Goal: Transaction & Acquisition: Purchase product/service

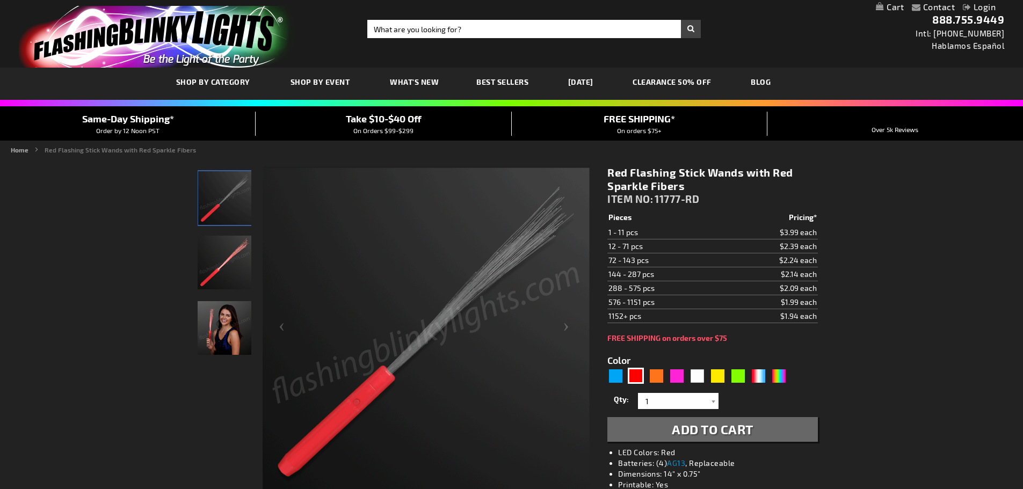
scroll to position [54, 0]
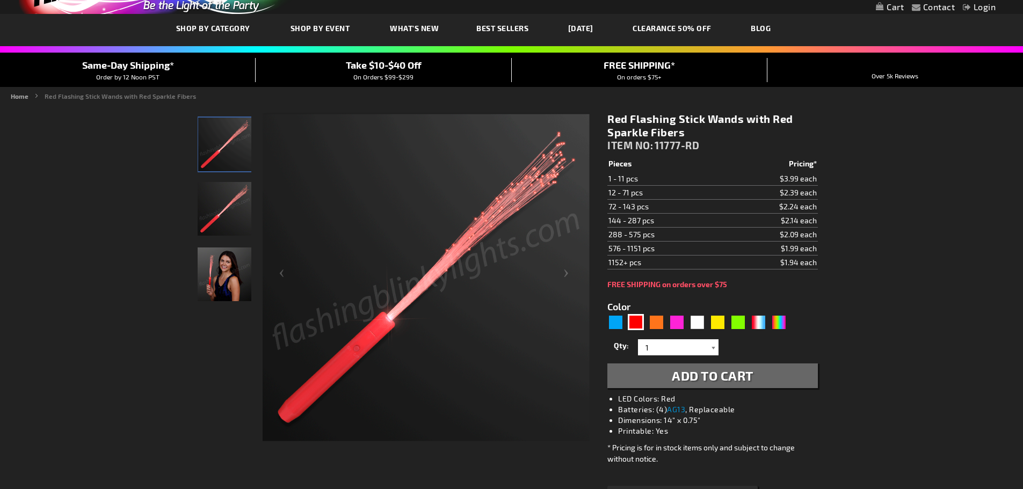
click at [714, 347] on div at bounding box center [713, 347] width 11 height 16
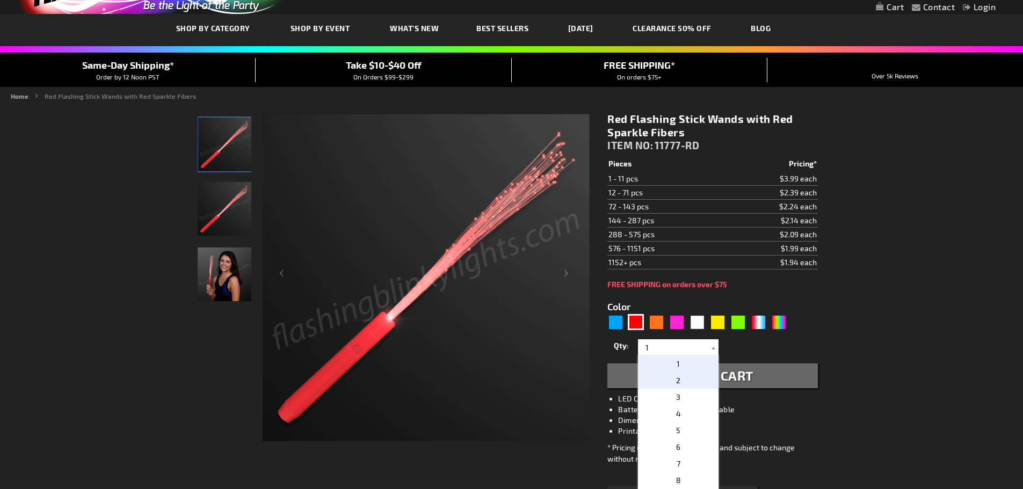
click at [679, 379] on p "2" at bounding box center [678, 380] width 81 height 17
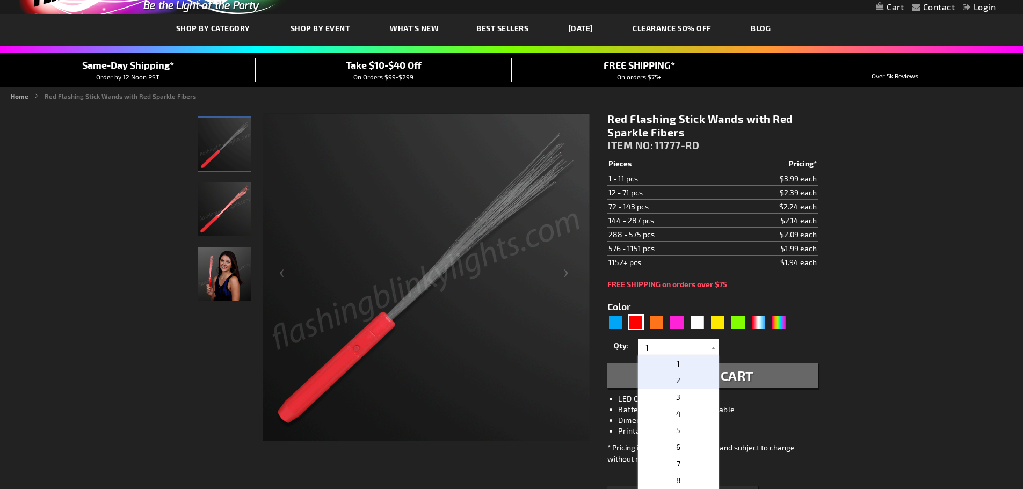
type input "2"
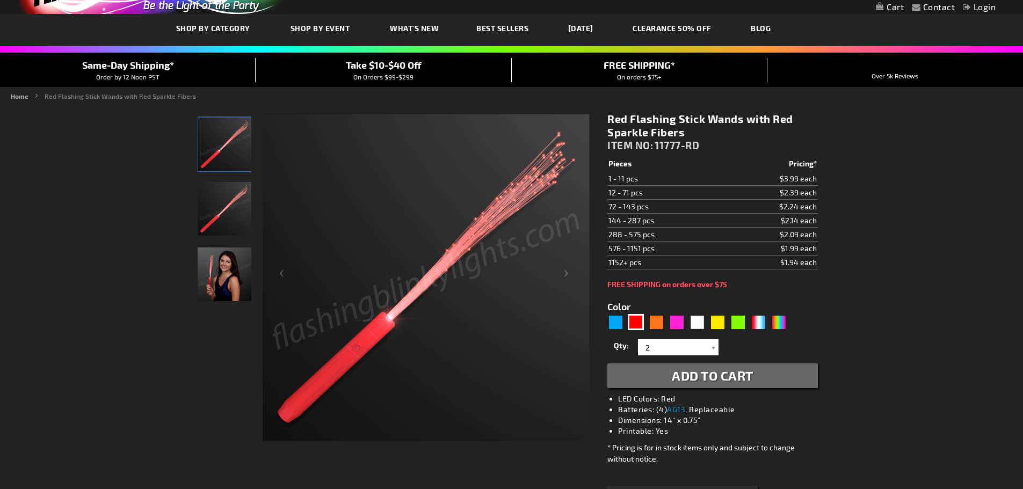
click at [891, 7] on link "My Cart" at bounding box center [890, 7] width 28 height 10
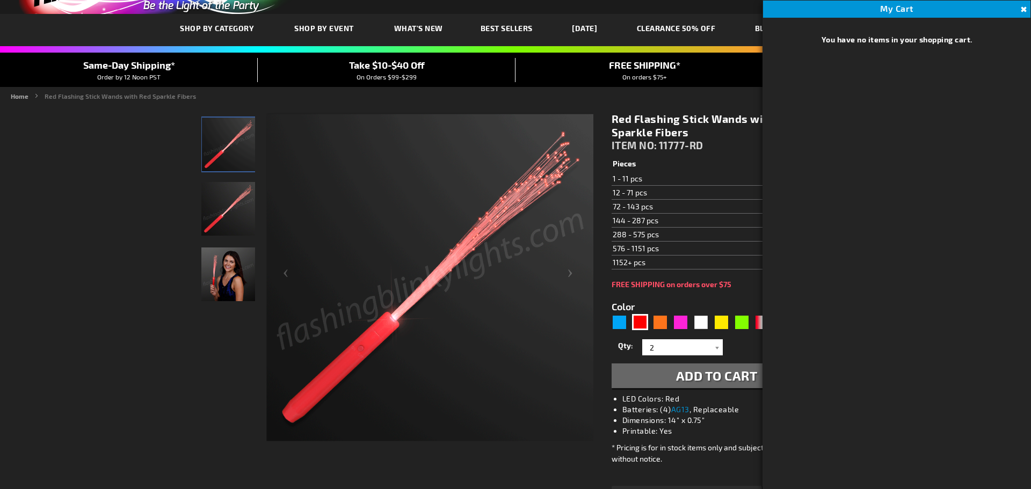
click at [506, 338] on img at bounding box center [429, 277] width 327 height 327
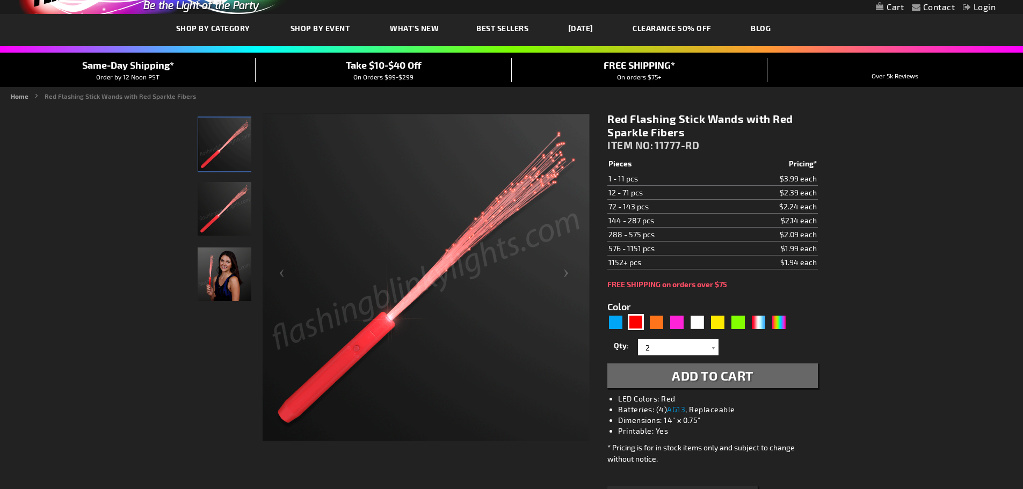
click at [700, 375] on span "Add to Cart" at bounding box center [713, 376] width 82 height 16
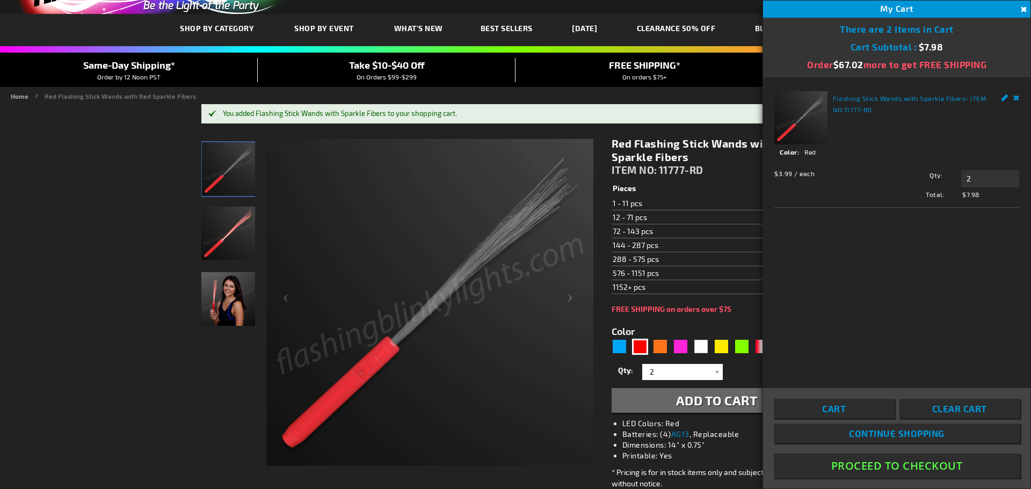
click at [883, 465] on button "Proceed To Checkout" at bounding box center [897, 466] width 246 height 24
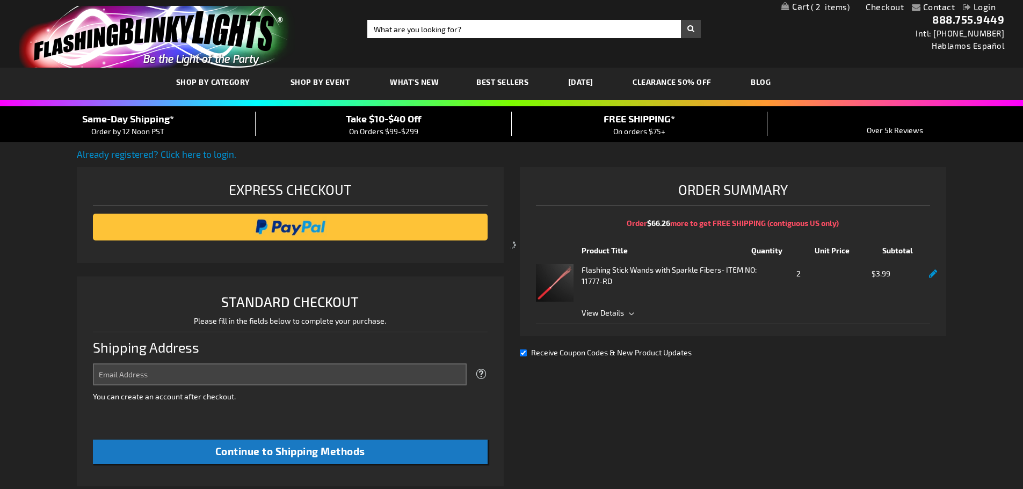
select select "US"
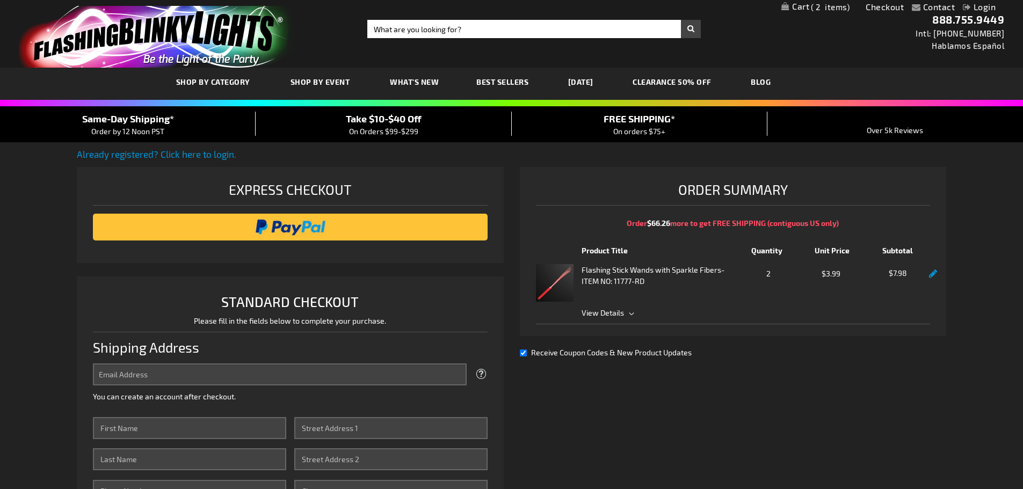
click at [630, 313] on span "View Details" at bounding box center [756, 312] width 349 height 11
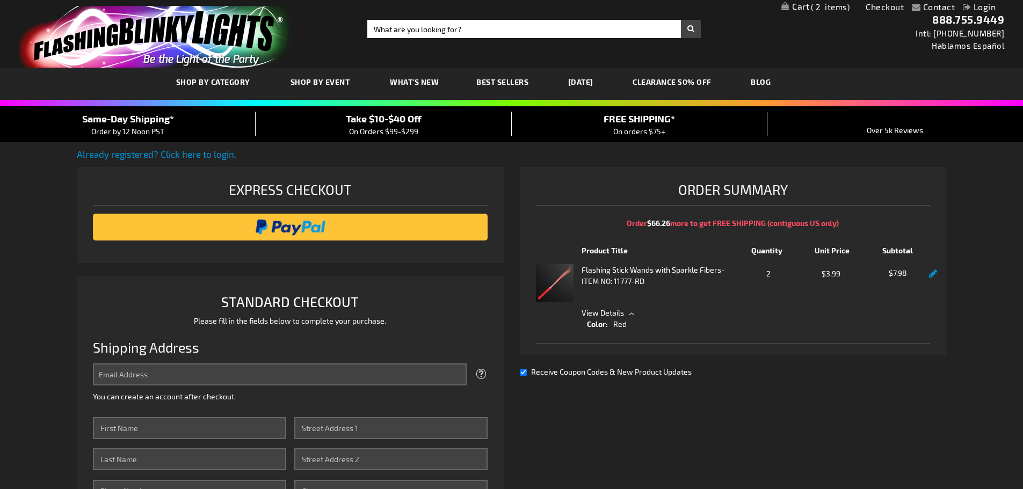
click at [630, 313] on span "View Details" at bounding box center [756, 312] width 349 height 11
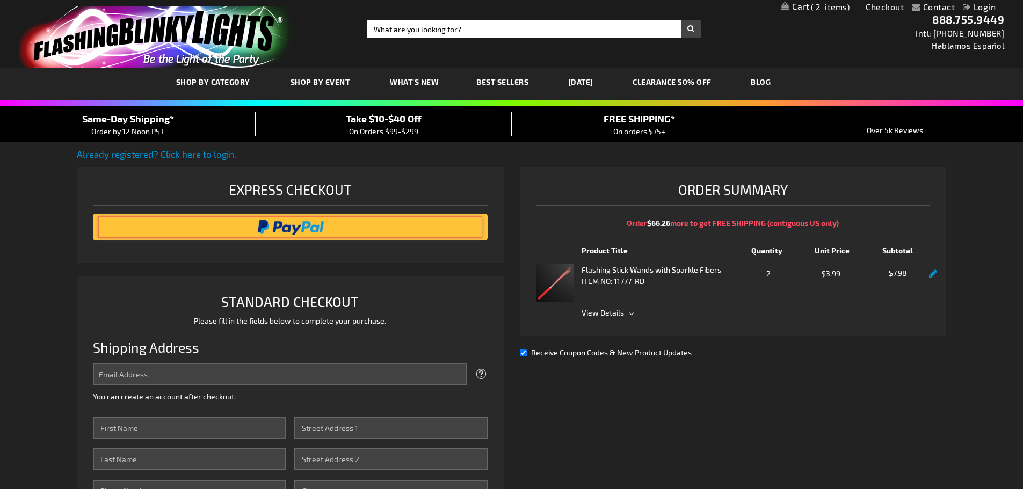
click at [285, 223] on input "image" at bounding box center [290, 226] width 384 height 21
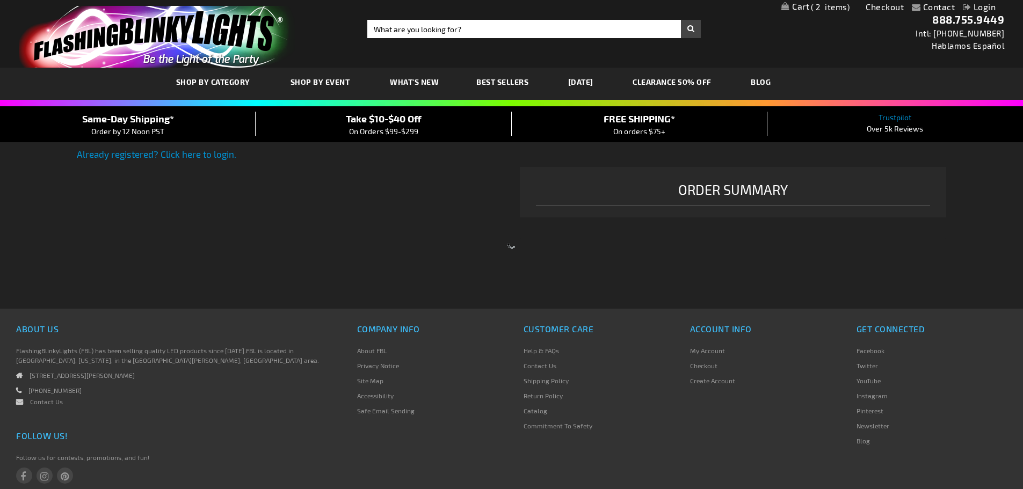
select select "US"
select select "12"
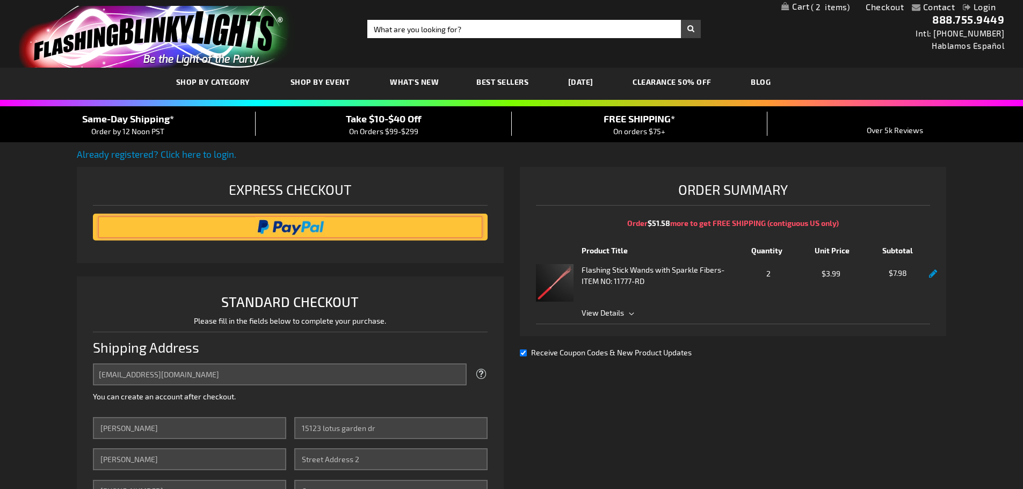
click at [206, 225] on input "image" at bounding box center [290, 226] width 384 height 21
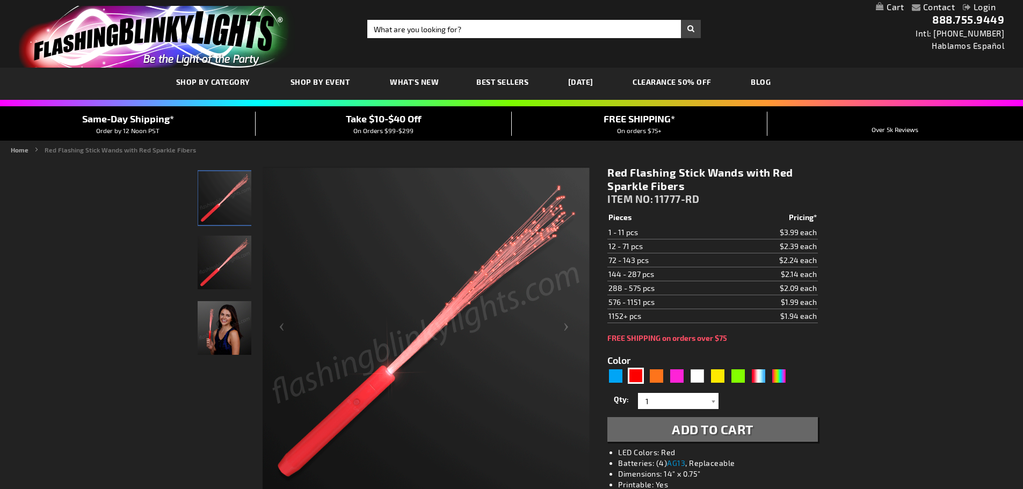
click at [893, 5] on link "My Cart" at bounding box center [890, 7] width 28 height 10
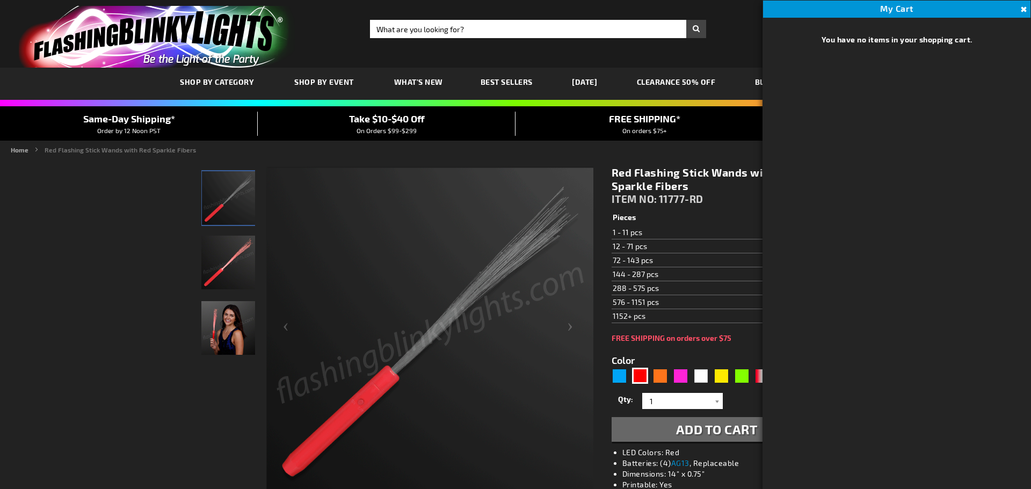
click at [893, 5] on span "My Cart" at bounding box center [896, 8] width 33 height 10
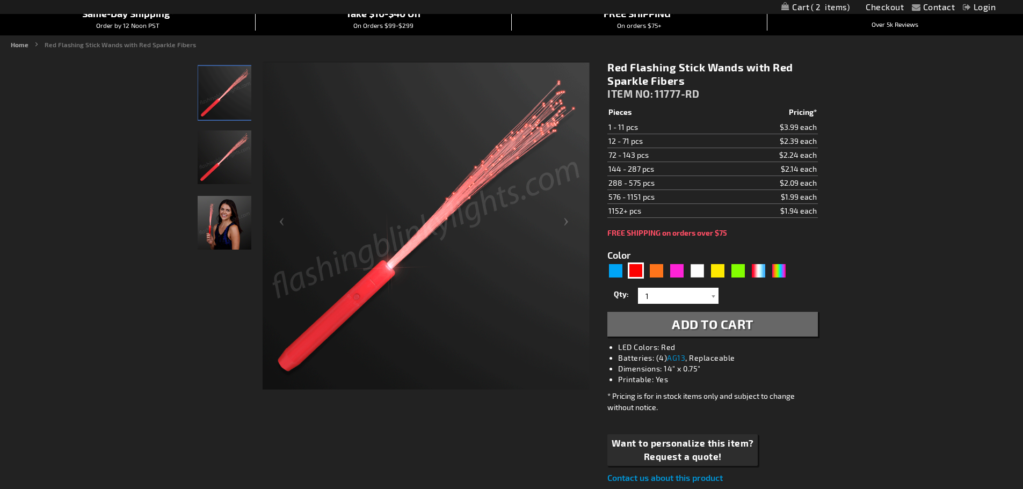
scroll to position [107, 0]
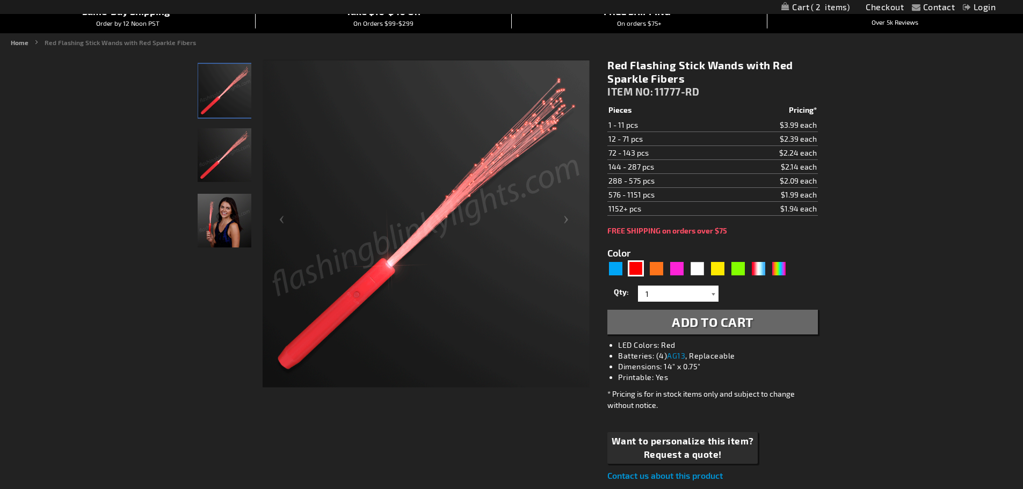
click at [714, 295] on div at bounding box center [713, 294] width 11 height 16
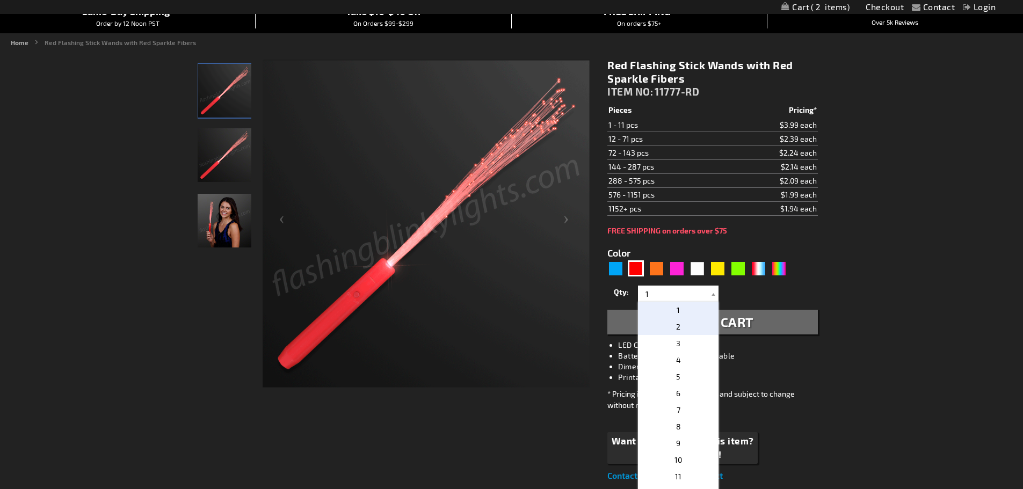
click at [679, 327] on p "2" at bounding box center [678, 326] width 81 height 17
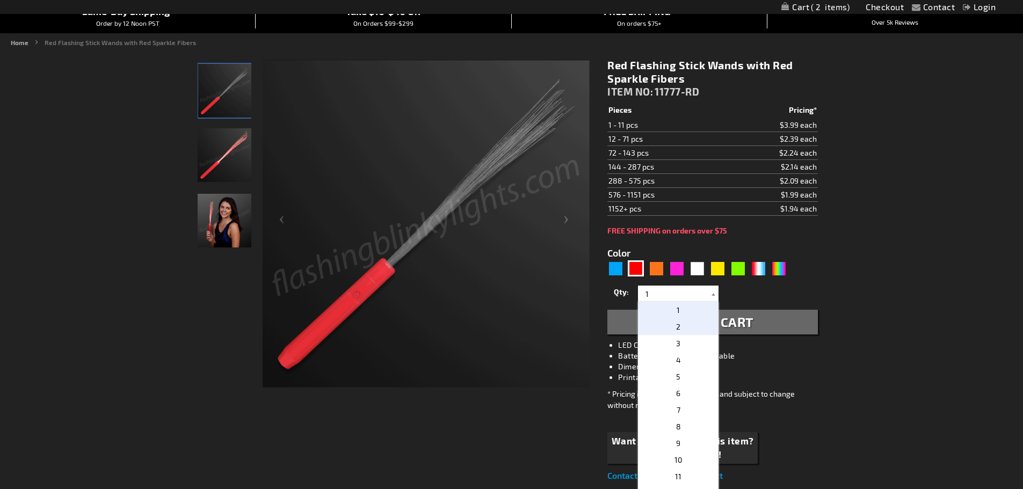
type input "2"
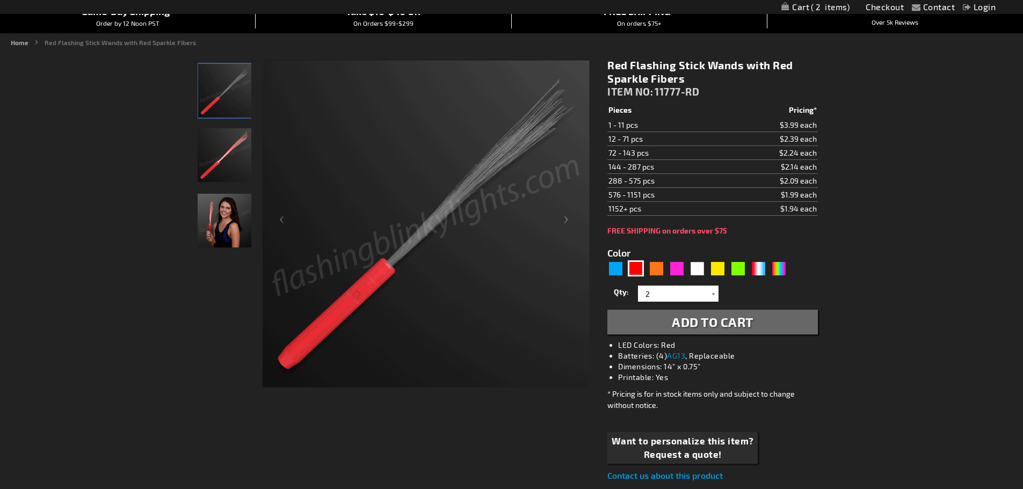
click at [704, 325] on span "Add to Cart" at bounding box center [713, 322] width 82 height 16
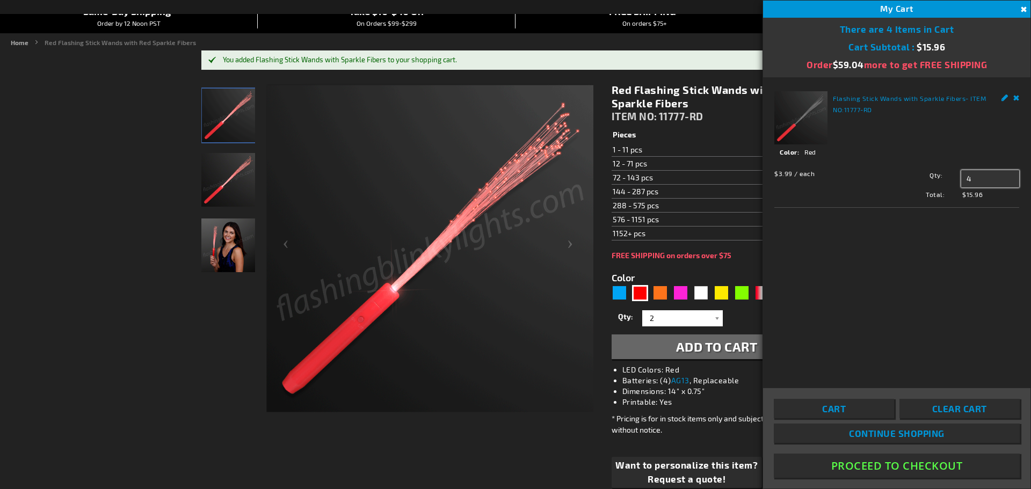
drag, startPoint x: 979, startPoint y: 177, endPoint x: 965, endPoint y: 177, distance: 14.0
click at [965, 177] on input "4" at bounding box center [990, 178] width 58 height 17
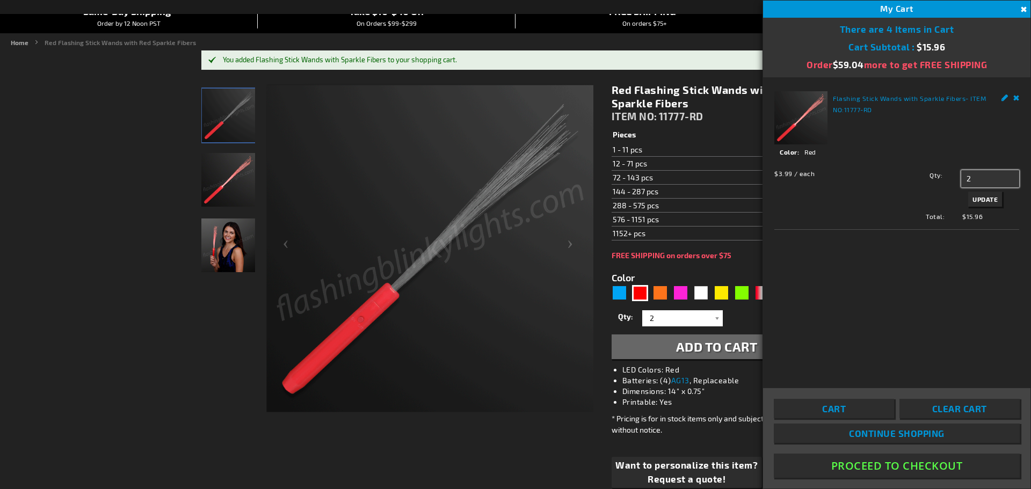
type input "2"
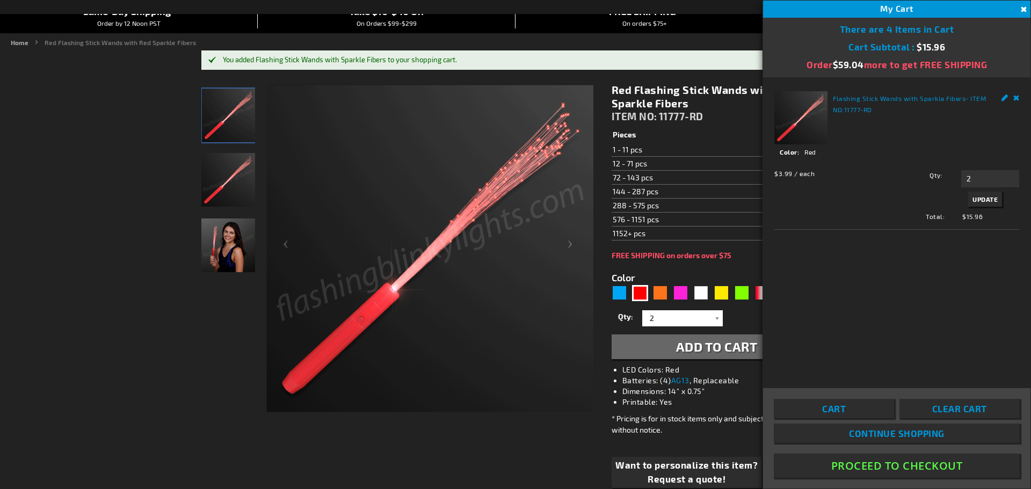
click at [976, 199] on span "Update" at bounding box center [985, 199] width 25 height 8
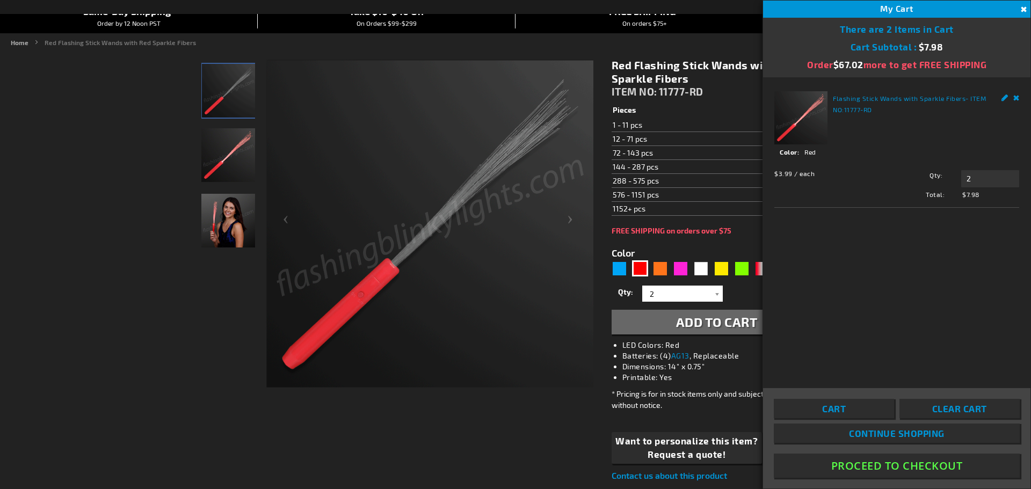
click at [903, 467] on button "Proceed To Checkout" at bounding box center [897, 466] width 246 height 24
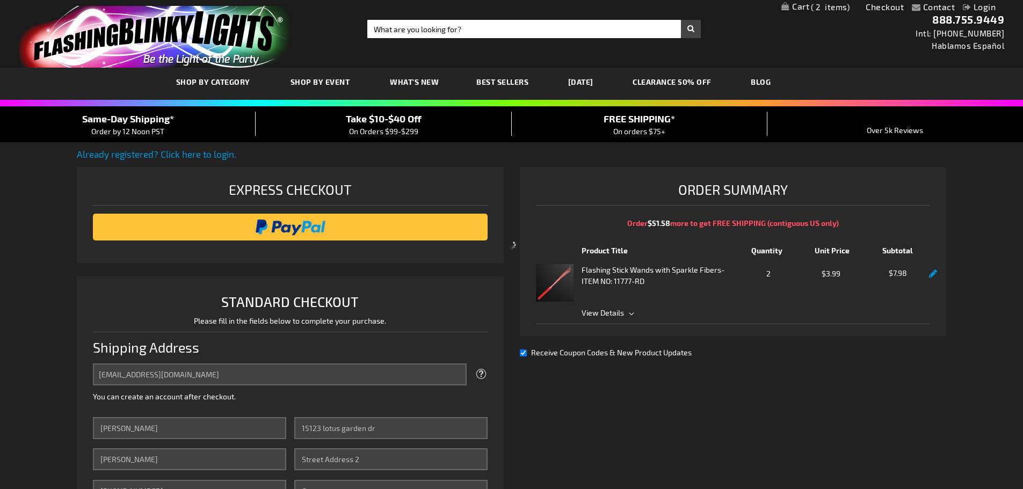
select select "US"
select select "12"
click at [310, 228] on input "image" at bounding box center [290, 226] width 384 height 21
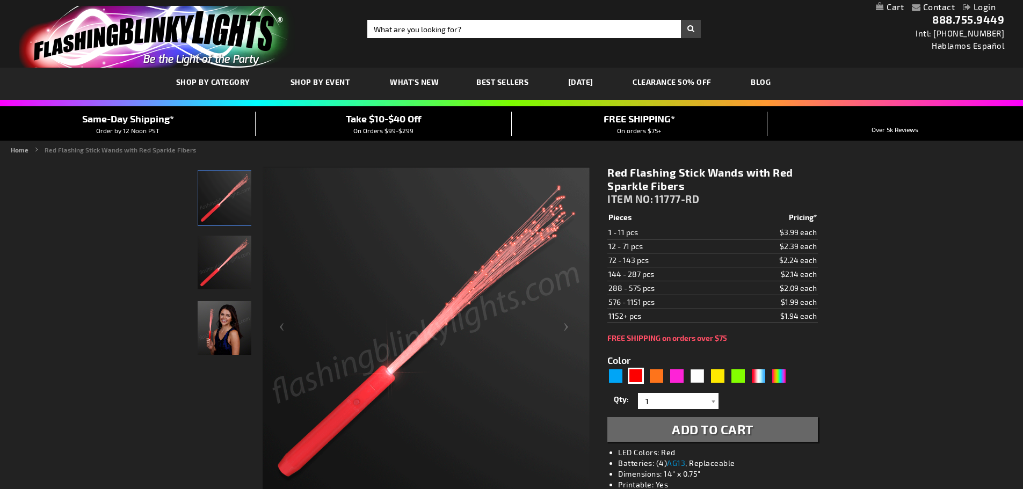
click at [897, 8] on link "My Cart" at bounding box center [890, 7] width 28 height 10
